Goal: Task Accomplishment & Management: Use online tool/utility

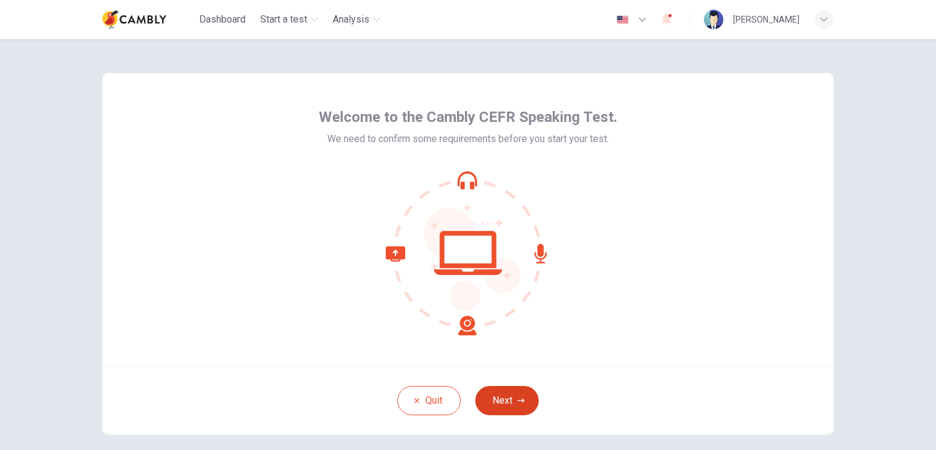
click at [505, 405] on button "Next" at bounding box center [507, 400] width 63 height 29
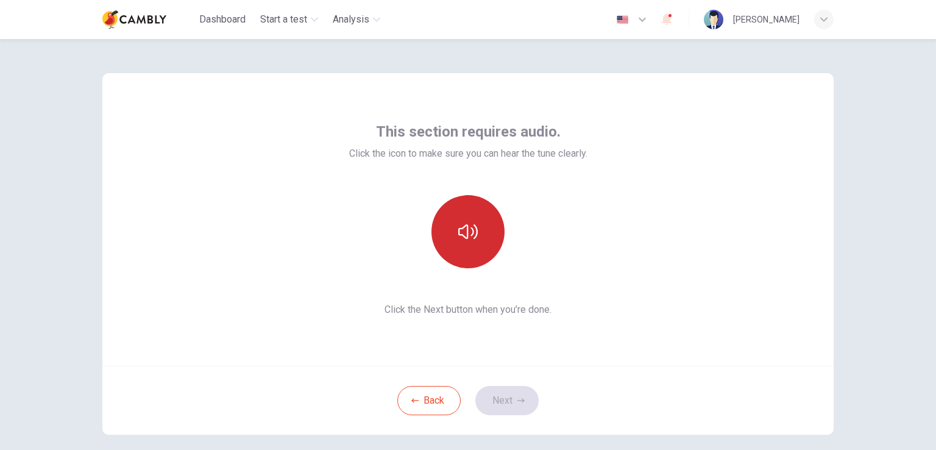
click at [463, 226] on icon "button" at bounding box center [468, 232] width 20 height 20
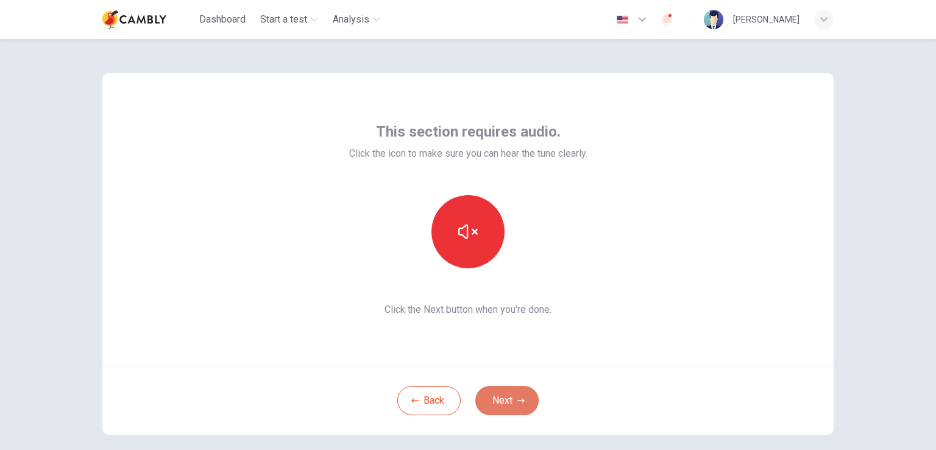
click at [494, 403] on button "Next" at bounding box center [507, 400] width 63 height 29
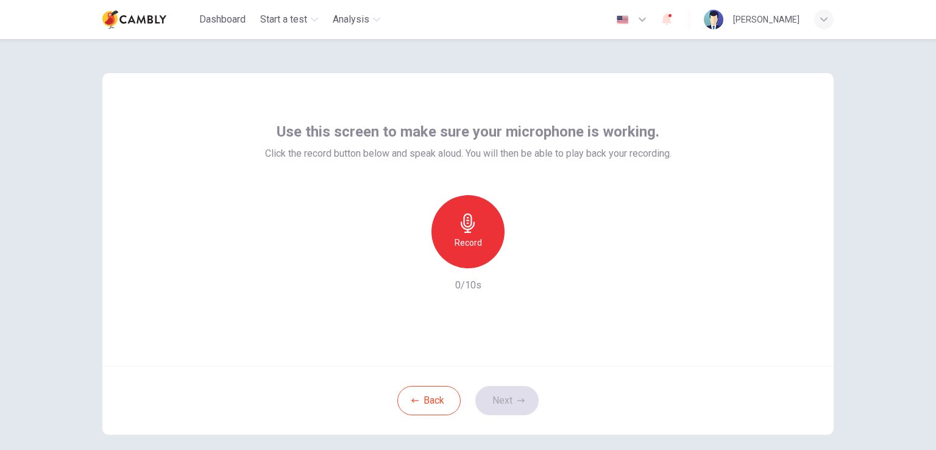
click at [460, 226] on icon "button" at bounding box center [468, 223] width 20 height 20
click at [503, 398] on button "Next" at bounding box center [507, 400] width 63 height 29
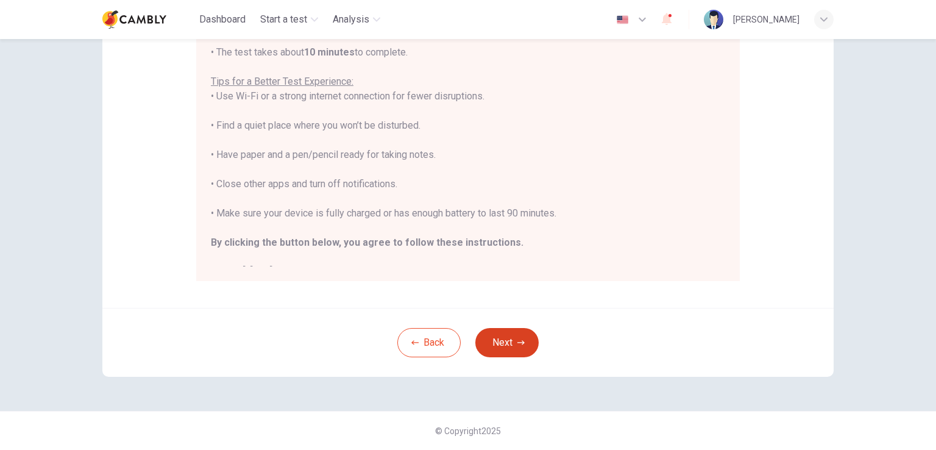
click at [518, 344] on icon "button" at bounding box center [521, 342] width 7 height 7
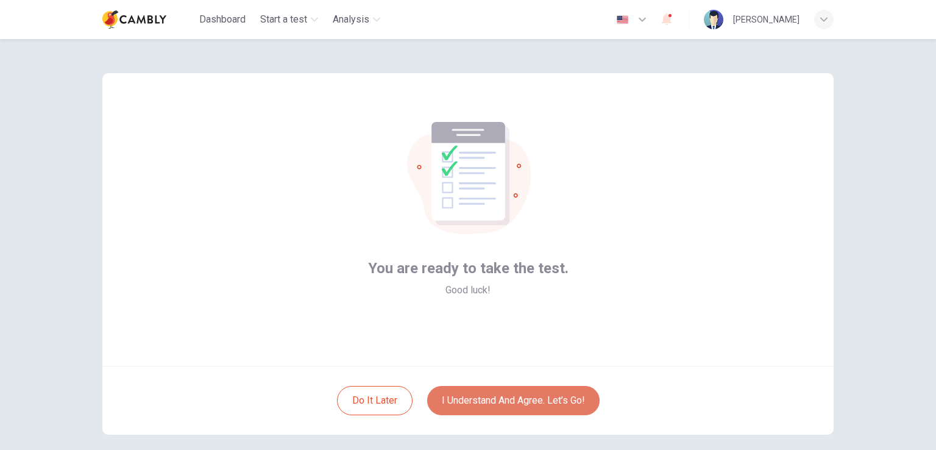
click at [505, 397] on button "I understand and agree. Let’s go!" at bounding box center [513, 400] width 173 height 29
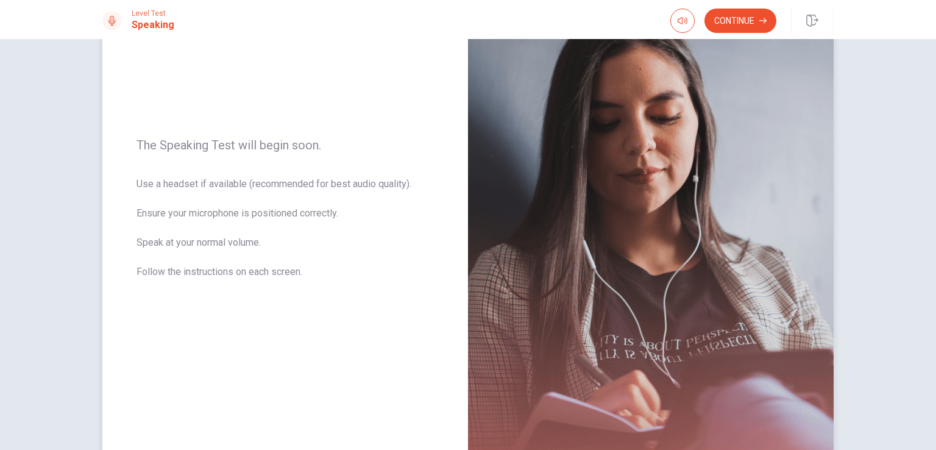
scroll to position [61, 0]
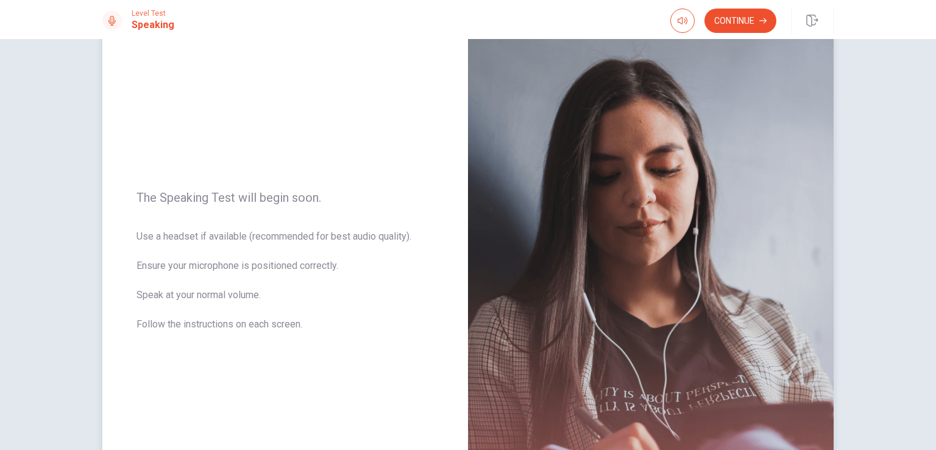
drag, startPoint x: 151, startPoint y: 265, endPoint x: 285, endPoint y: 264, distance: 134.7
click at [281, 264] on span "Use a headset if available (recommended for best audio quality). Ensure your mi…" at bounding box center [286, 287] width 298 height 117
drag, startPoint x: 315, startPoint y: 264, endPoint x: 173, endPoint y: 254, distance: 141.8
click at [173, 254] on span "Use a headset if available (recommended for best audio quality). Ensure your mi…" at bounding box center [286, 287] width 298 height 117
drag, startPoint x: 155, startPoint y: 291, endPoint x: 198, endPoint y: 293, distance: 42.7
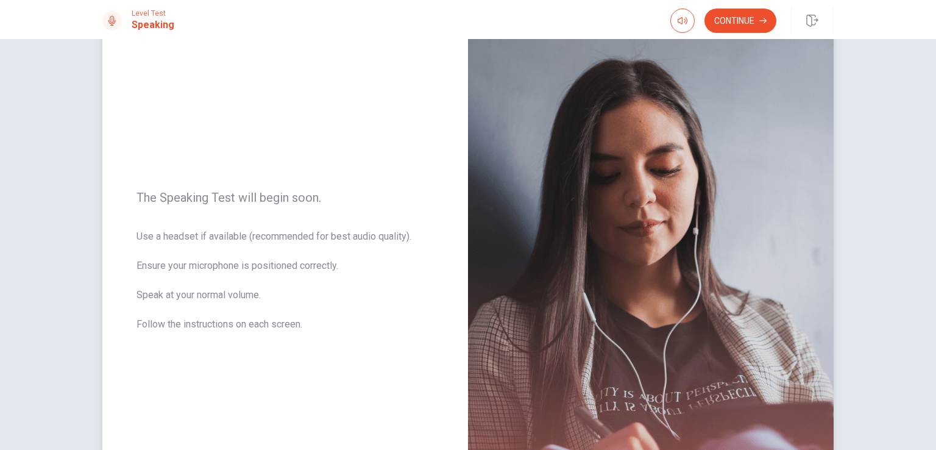
click at [194, 293] on span "Use a headset if available (recommended for best audio quality). Ensure your mi…" at bounding box center [286, 287] width 298 height 117
click at [257, 299] on span "Use a headset if available (recommended for best audio quality). Ensure your mi…" at bounding box center [286, 287] width 298 height 117
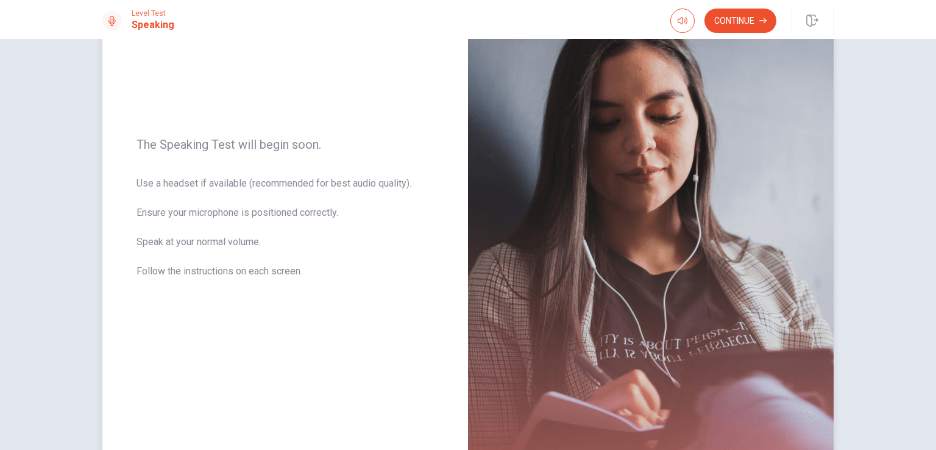
scroll to position [183, 0]
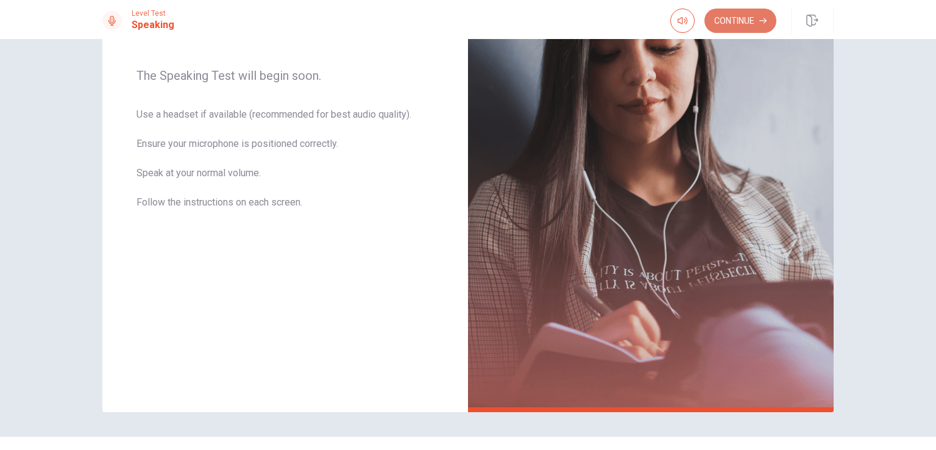
click at [744, 16] on button "Continue" at bounding box center [741, 21] width 72 height 24
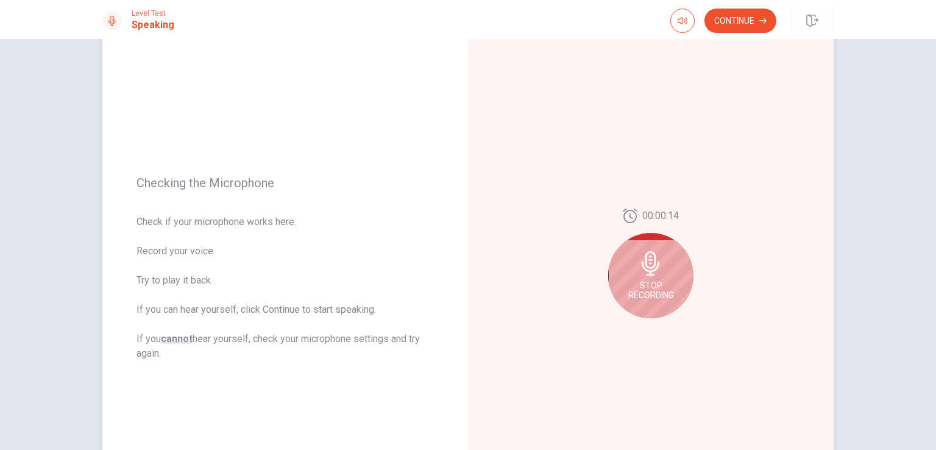
scroll to position [61, 0]
click at [654, 287] on span "Stop Recording" at bounding box center [652, 290] width 46 height 20
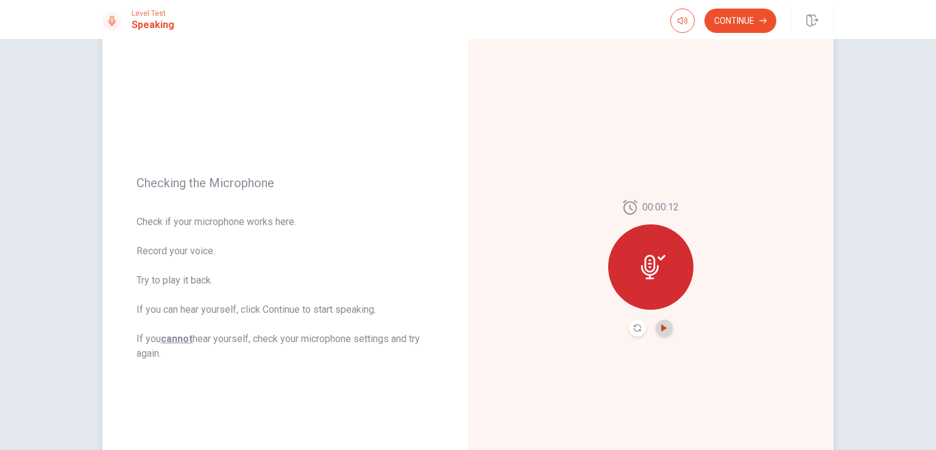
click at [661, 326] on icon "Play Audio" at bounding box center [663, 327] width 5 height 7
click at [657, 322] on button "Pause Audio" at bounding box center [664, 327] width 17 height 17
click at [648, 266] on icon at bounding box center [650, 267] width 18 height 24
click at [634, 329] on icon "Record Again" at bounding box center [637, 327] width 7 height 7
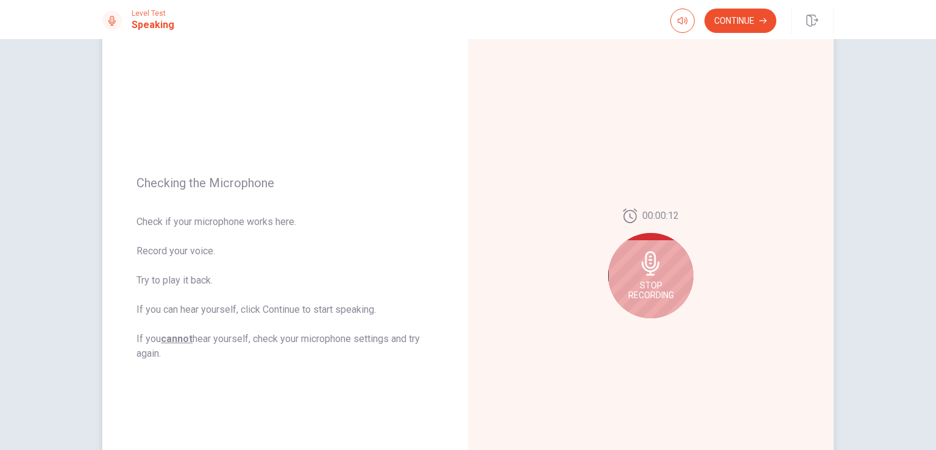
click at [669, 286] on span "Stop Recording" at bounding box center [652, 290] width 46 height 20
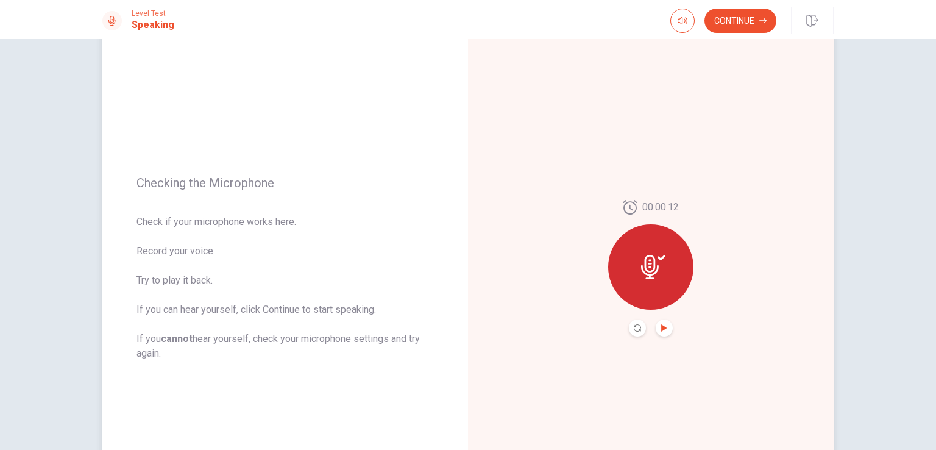
click at [665, 327] on icon "Play Audio" at bounding box center [664, 327] width 7 height 7
click at [732, 23] on button "Continue" at bounding box center [741, 21] width 72 height 24
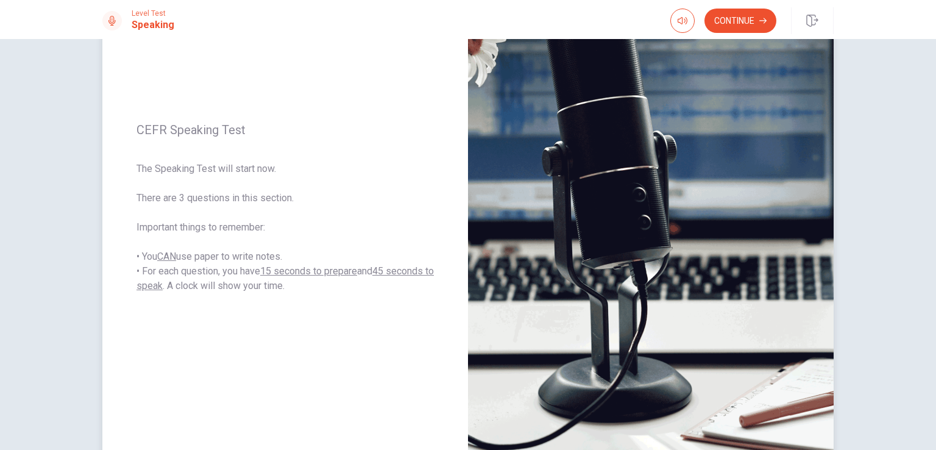
scroll to position [122, 0]
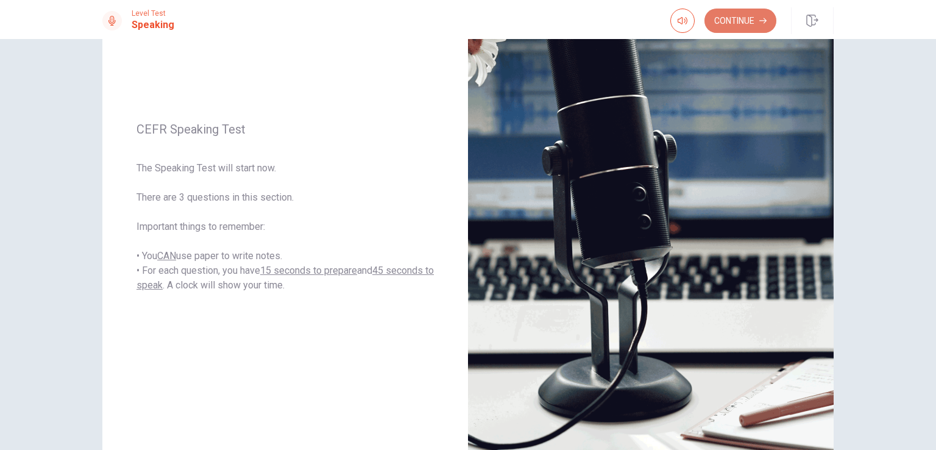
click at [746, 19] on button "Continue" at bounding box center [741, 21] width 72 height 24
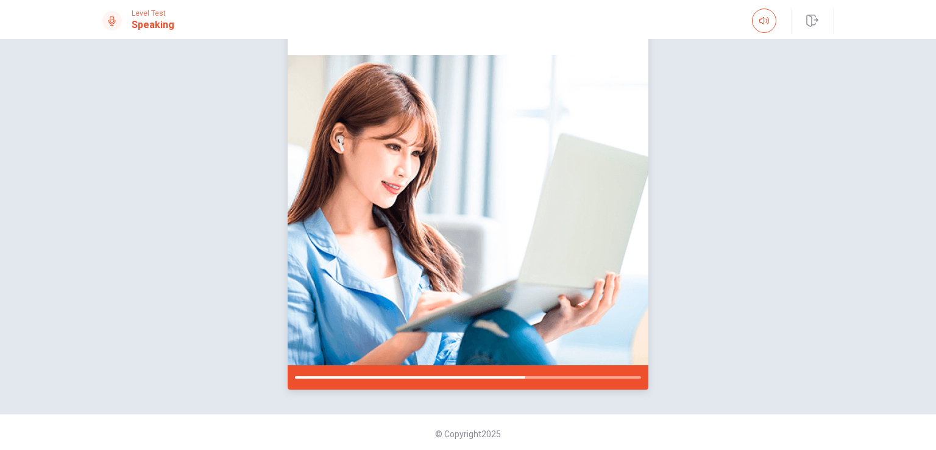
scroll to position [85, 0]
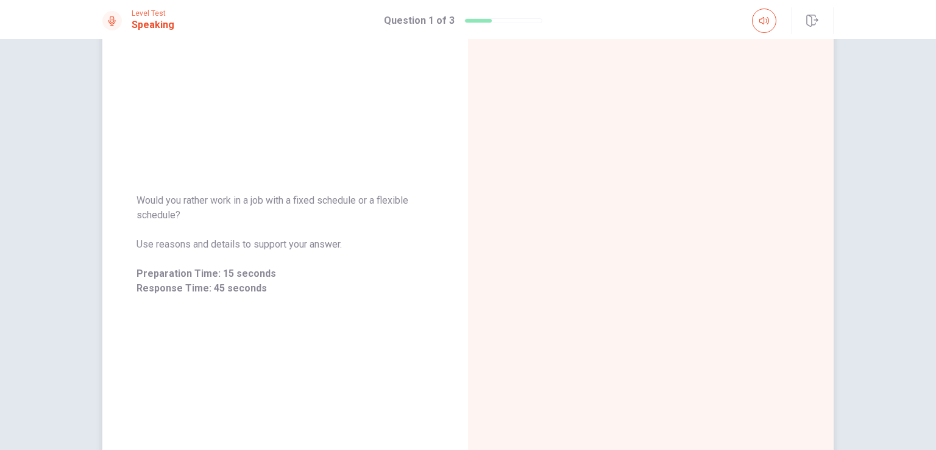
drag, startPoint x: 134, startPoint y: 196, endPoint x: 193, endPoint y: 226, distance: 65.7
click at [193, 227] on div "Would you rather work in a job with a fixed schedule or a flexible schedule? Us…" at bounding box center [286, 244] width 298 height 102
click at [168, 210] on span "Would you rather work in a job with a fixed schedule or a flexible schedule?" at bounding box center [286, 207] width 298 height 29
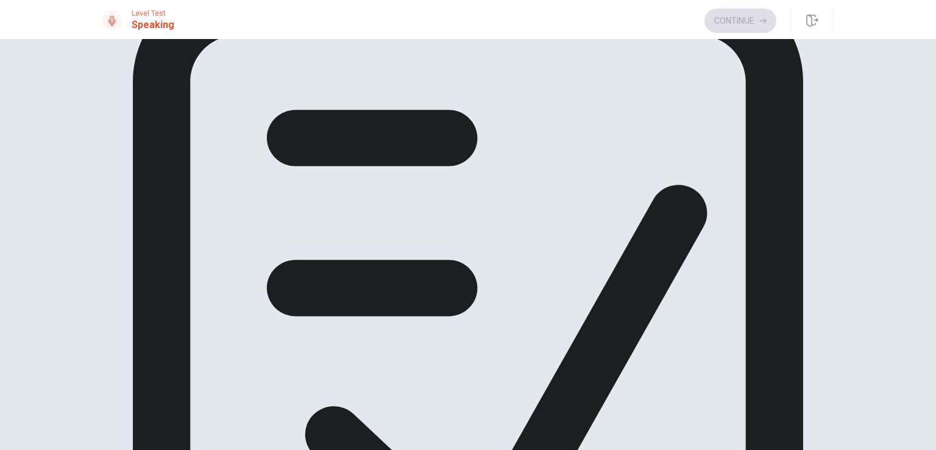
scroll to position [0, 0]
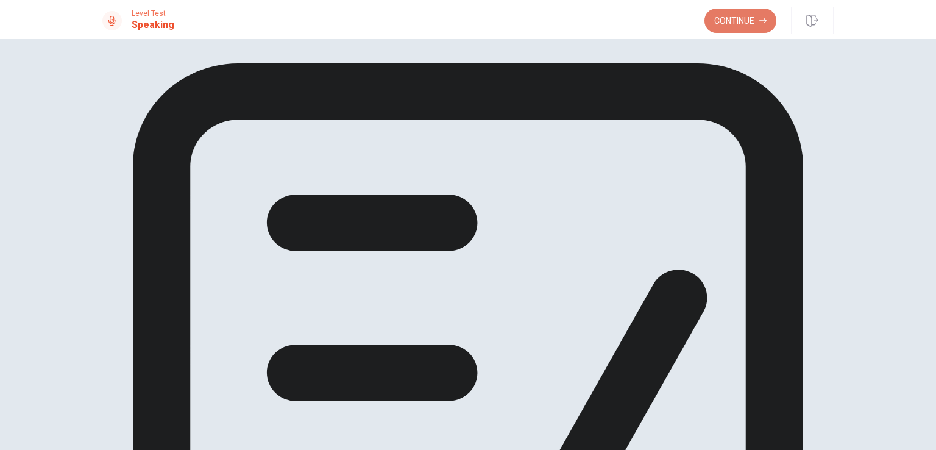
click at [741, 20] on button "Continue" at bounding box center [741, 21] width 72 height 24
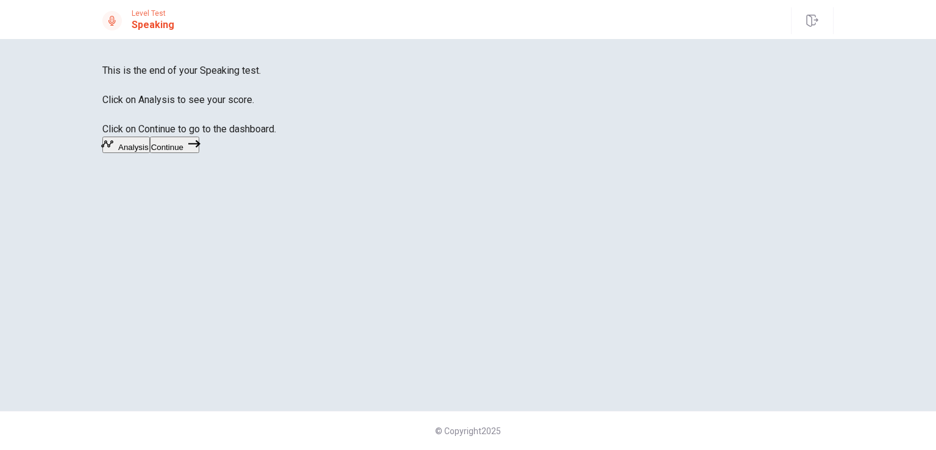
drag, startPoint x: 465, startPoint y: 166, endPoint x: 502, endPoint y: 166, distance: 37.8
click at [276, 135] on span "This is the end of your Speaking test. Click on Analysis to see your score. Cli…" at bounding box center [189, 100] width 174 height 70
drag, startPoint x: 429, startPoint y: 190, endPoint x: 477, endPoint y: 197, distance: 48.7
click at [276, 135] on span "This is the end of your Speaking test. Click on Analysis to see your score. Cli…" at bounding box center [189, 100] width 174 height 70
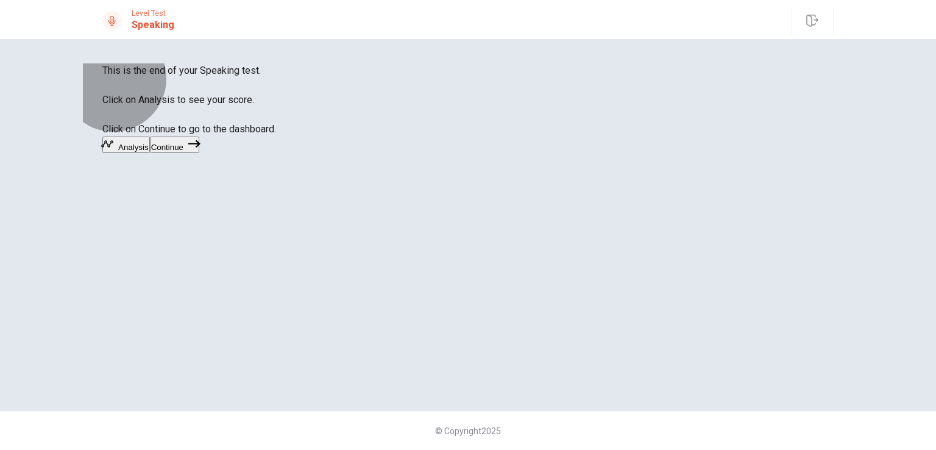
click at [150, 153] on button "Analysis" at bounding box center [126, 145] width 48 height 16
